Goal: Task Accomplishment & Management: Use online tool/utility

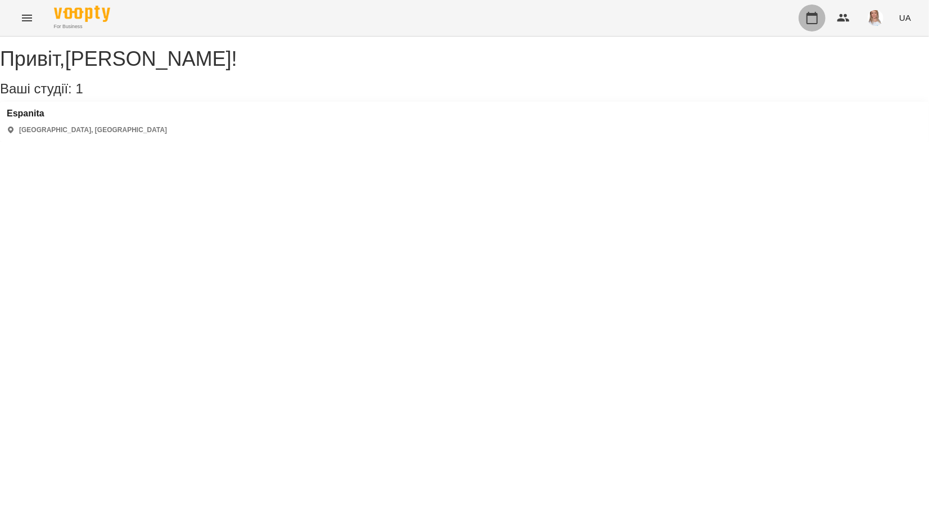
click at [810, 16] on icon "button" at bounding box center [811, 18] width 11 height 12
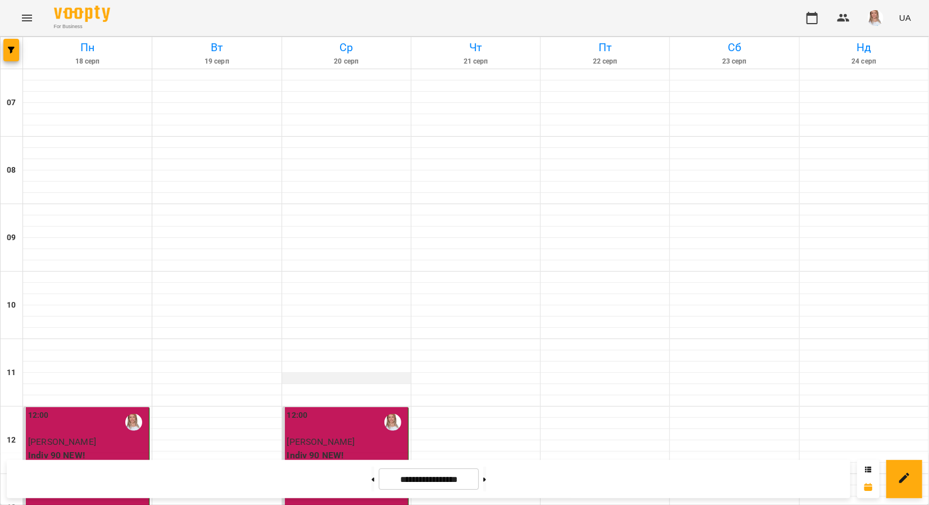
scroll to position [449, 0]
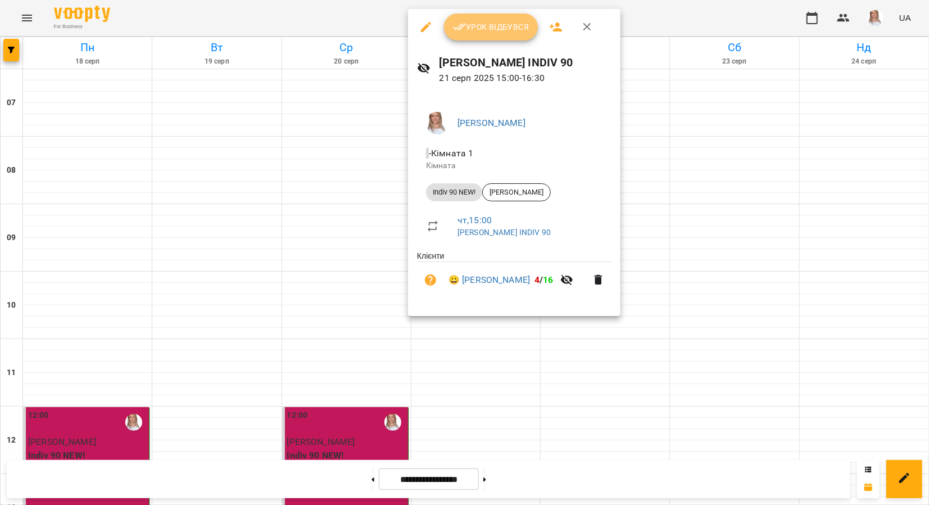
click at [478, 27] on span "Урок відбувся" at bounding box center [491, 26] width 76 height 13
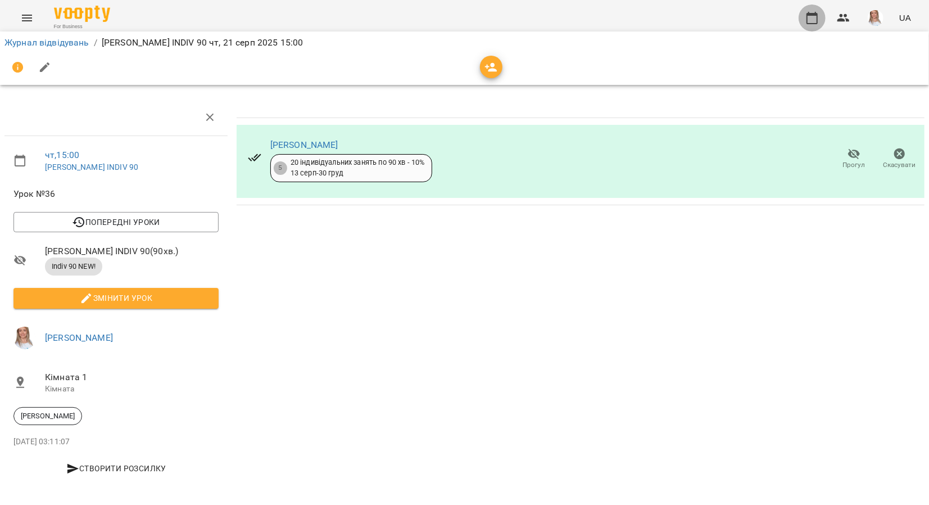
click at [815, 17] on icon "button" at bounding box center [811, 17] width 13 height 13
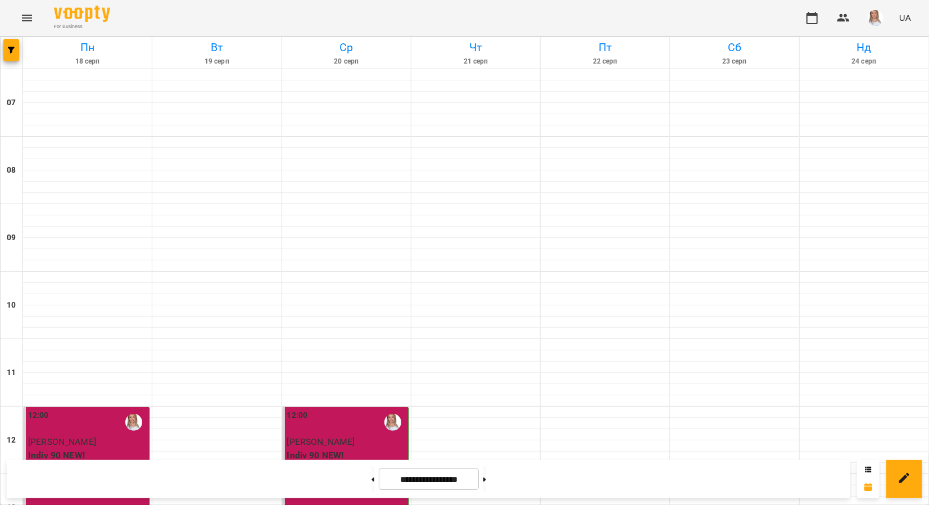
scroll to position [188, 0]
